Goal: Register for event/course

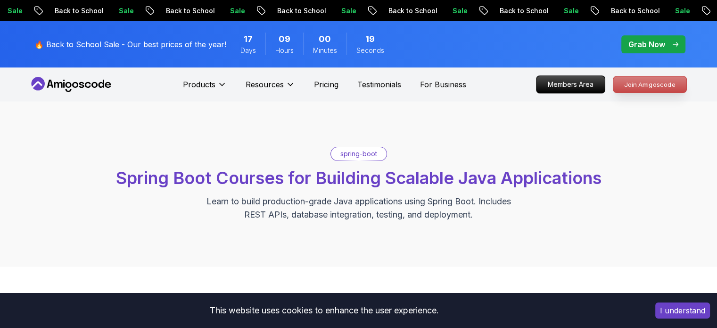
click at [634, 83] on p "Join Amigoscode" at bounding box center [650, 84] width 73 height 16
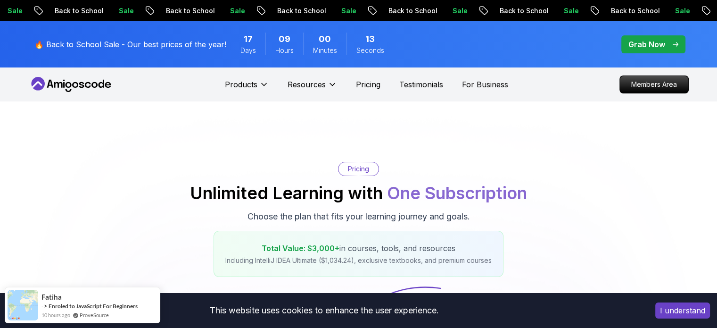
click at [634, 83] on p "Members Area" at bounding box center [654, 84] width 68 height 17
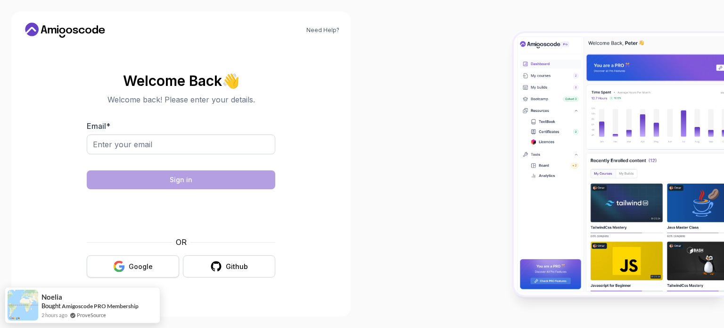
click at [117, 259] on button "Google" at bounding box center [133, 266] width 92 height 22
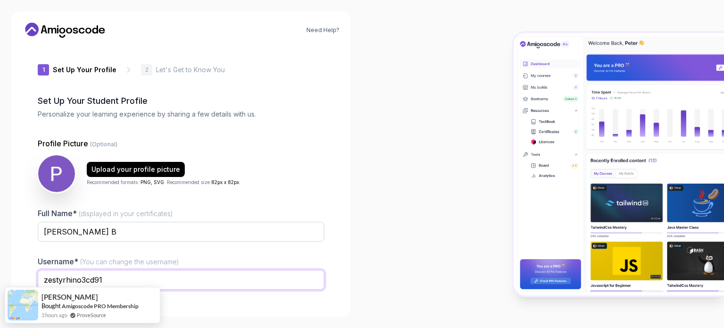
drag, startPoint x: 145, startPoint y: 279, endPoint x: 17, endPoint y: 273, distance: 128.0
click at [17, 273] on div "Need Help? 1 Set Up Your Profile 1 Set Up Your Profile 2 Let's Get to Know You …" at bounding box center [181, 163] width 340 height 305
type input "PrajwalB0208"
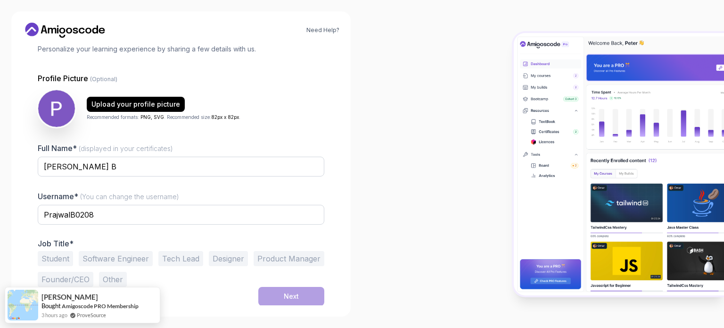
click at [396, 184] on div at bounding box center [543, 164] width 362 height 328
click at [47, 261] on button "Student" at bounding box center [55, 258] width 35 height 15
click at [286, 287] on button "Next" at bounding box center [291, 296] width 66 height 19
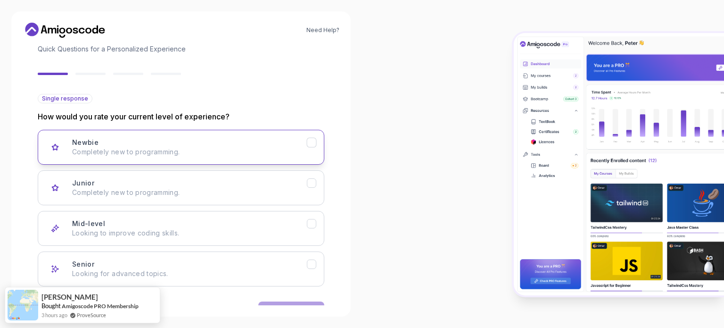
click at [230, 149] on p "Completely new to programming." at bounding box center [189, 151] width 235 height 9
click at [291, 301] on button "Next" at bounding box center [291, 310] width 66 height 19
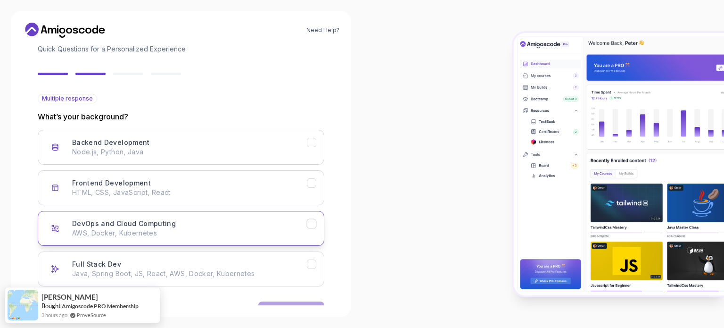
scroll to position [94, 0]
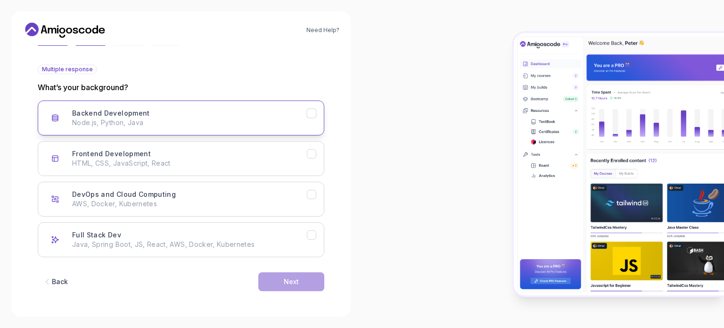
click at [178, 116] on div "Backend Development Node.js, Python, Java" at bounding box center [189, 117] width 235 height 19
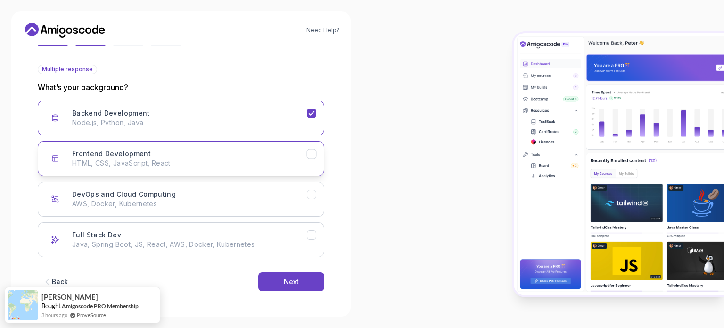
click at [142, 149] on h3 "Frontend Development" at bounding box center [111, 153] width 79 height 9
click at [291, 278] on div "Next" at bounding box center [291, 281] width 15 height 9
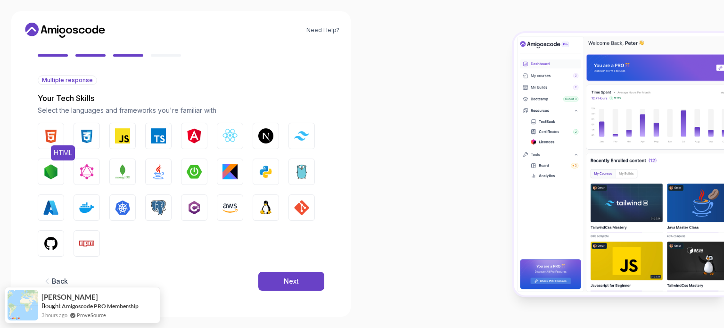
click at [58, 133] on button "HTML" at bounding box center [51, 136] width 26 height 26
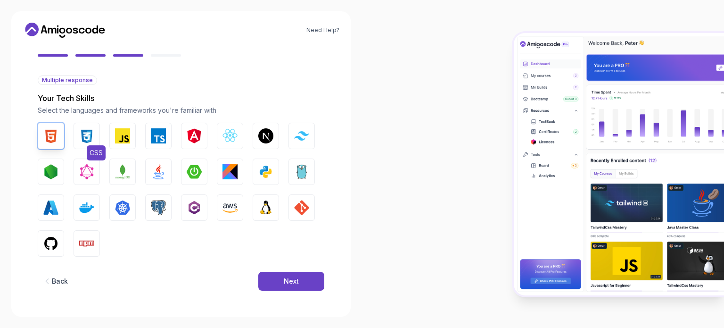
click at [91, 137] on img "button" at bounding box center [86, 135] width 15 height 15
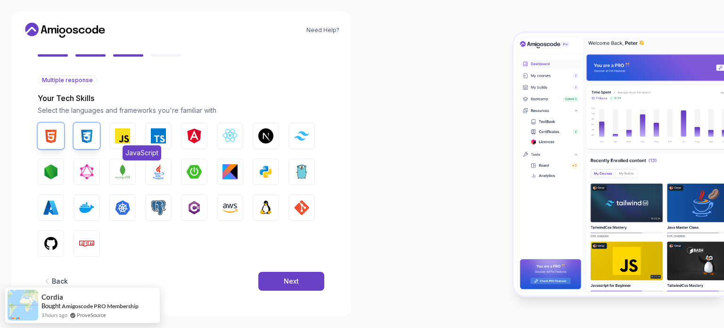
click at [119, 145] on button "JavaScript" at bounding box center [122, 136] width 26 height 26
click at [228, 134] on img "button" at bounding box center [230, 135] width 15 height 15
click at [57, 174] on img "button" at bounding box center [50, 171] width 15 height 15
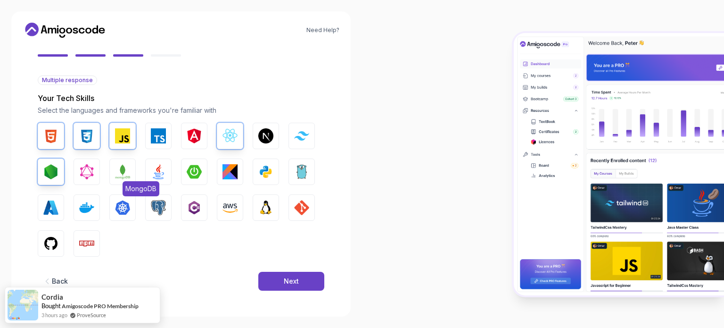
click at [116, 168] on img "button" at bounding box center [122, 171] width 15 height 15
click at [166, 167] on button "Java" at bounding box center [158, 171] width 26 height 26
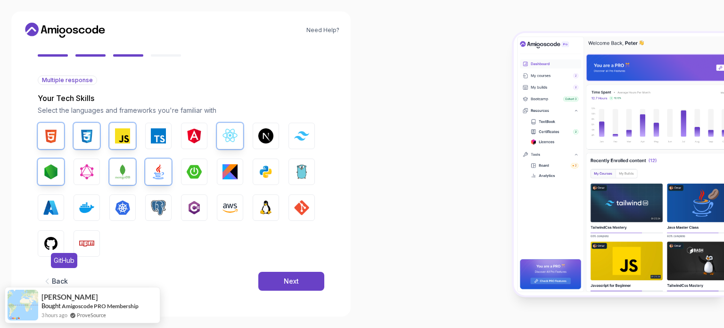
click at [51, 241] on img "button" at bounding box center [50, 243] width 15 height 15
click at [275, 286] on button "Next" at bounding box center [291, 281] width 66 height 19
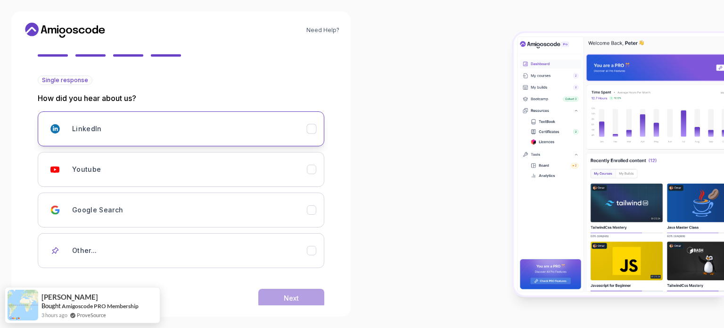
click at [100, 130] on div "LinkedIn" at bounding box center [189, 128] width 235 height 19
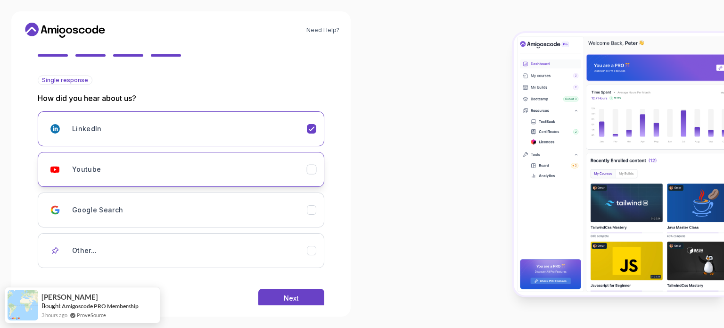
click at [110, 165] on div "Youtube" at bounding box center [189, 169] width 235 height 19
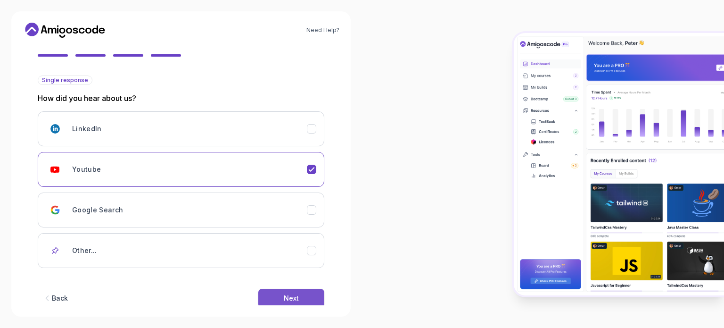
click at [289, 290] on button "Next" at bounding box center [291, 298] width 66 height 19
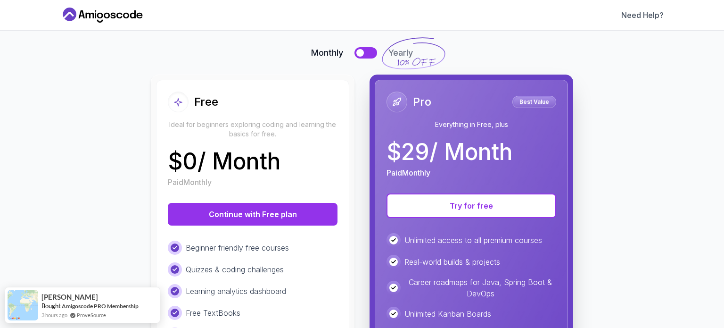
scroll to position [58, 0]
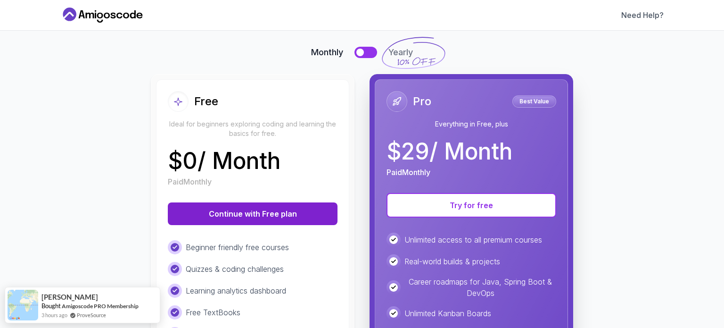
click at [271, 213] on button "Continue with Free plan" at bounding box center [253, 213] width 170 height 23
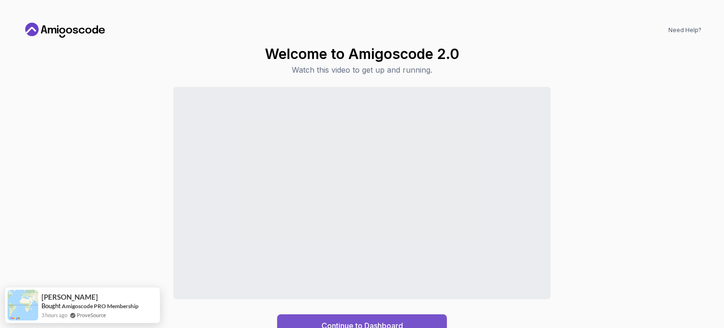
click at [350, 320] on div "Continue to Dashboard" at bounding box center [363, 325] width 82 height 11
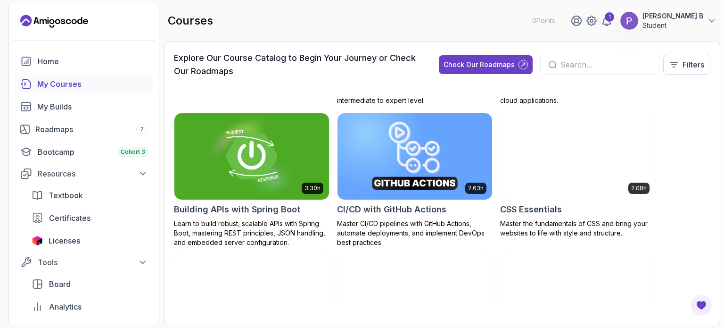
scroll to position [127, 0]
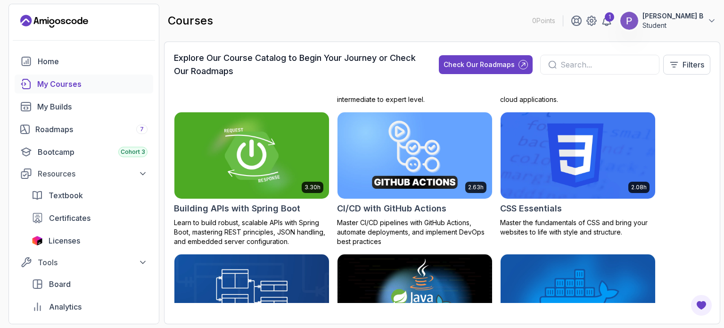
click at [266, 149] on img at bounding box center [252, 155] width 162 height 91
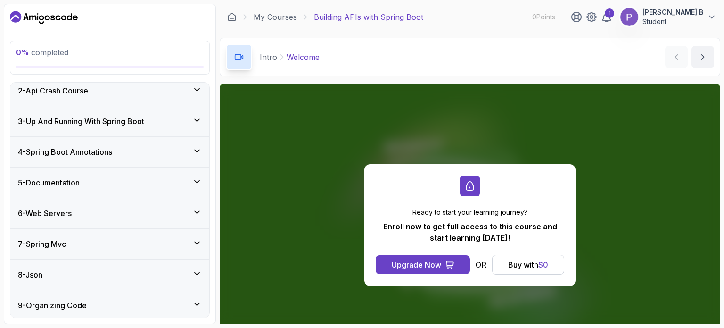
scroll to position [188, 0]
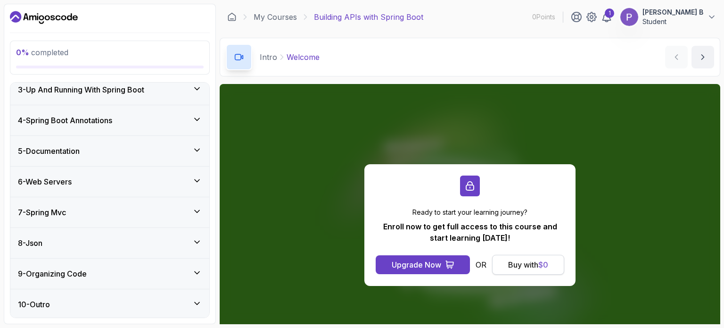
click at [523, 268] on div "Buy with $ 0" at bounding box center [528, 264] width 40 height 11
click at [526, 264] on div "Buy with $ 0" at bounding box center [528, 264] width 40 height 11
